Goal: Register for event/course

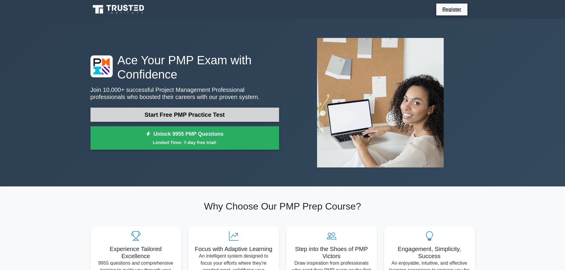
click at [155, 108] on link "Start Free PMP Practice Test" at bounding box center [184, 115] width 189 height 14
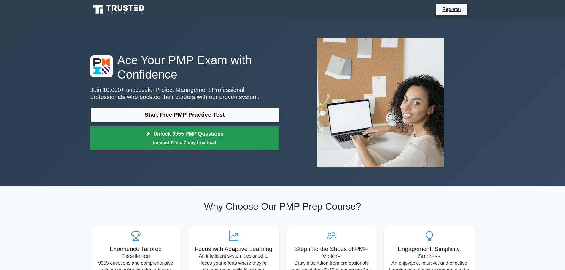
click at [131, 139] on small "Limited Time: 7-day free trial!" at bounding box center [185, 142] width 174 height 7
